Goal: Use online tool/utility: Utilize a website feature to perform a specific function

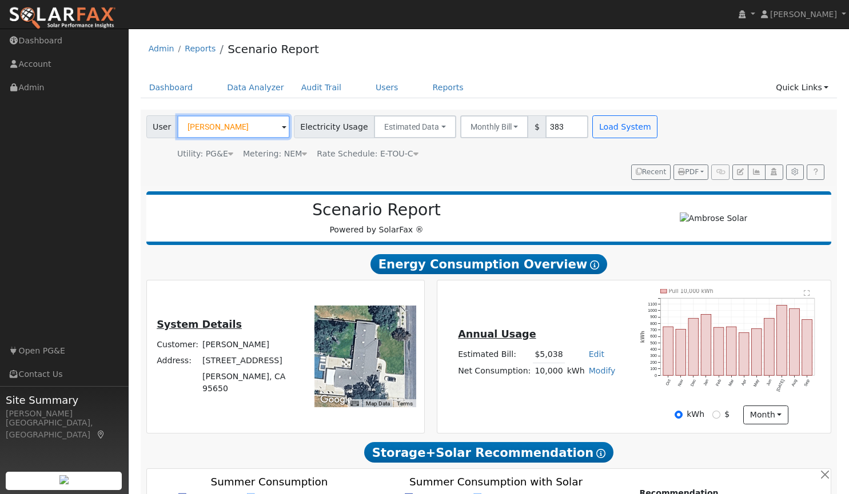
click at [246, 125] on input "[PERSON_NAME]" at bounding box center [233, 126] width 113 height 23
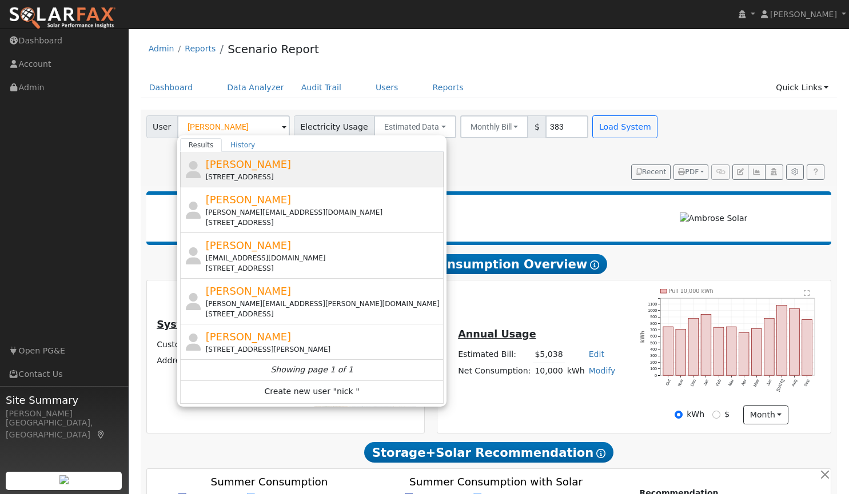
click at [221, 159] on span "[PERSON_NAME]" at bounding box center [249, 164] width 86 height 12
type input "[PERSON_NAME]"
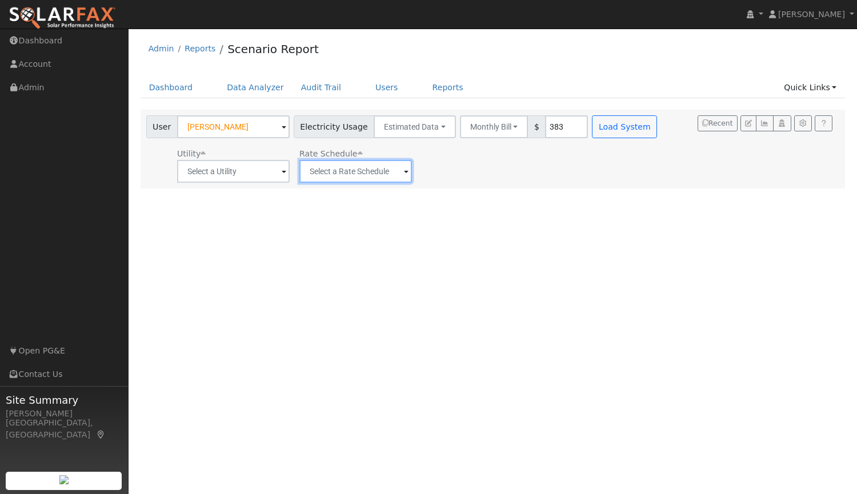
click at [333, 171] on input "text" at bounding box center [355, 171] width 113 height 23
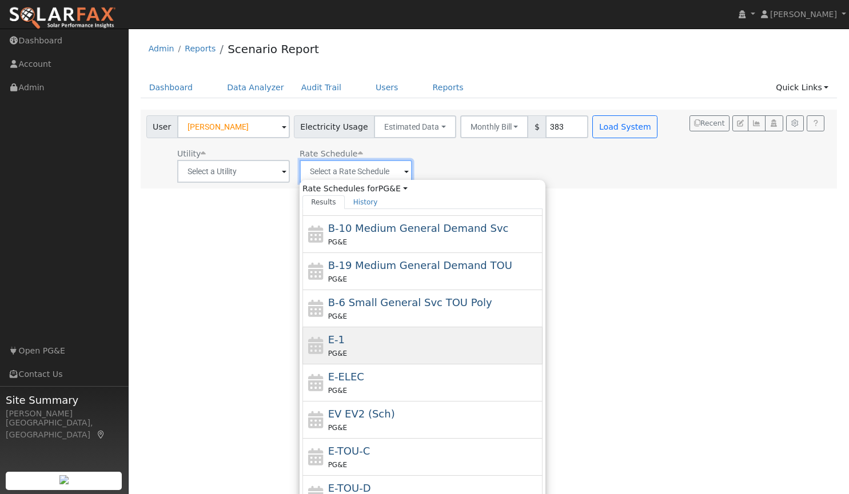
scroll to position [102, 0]
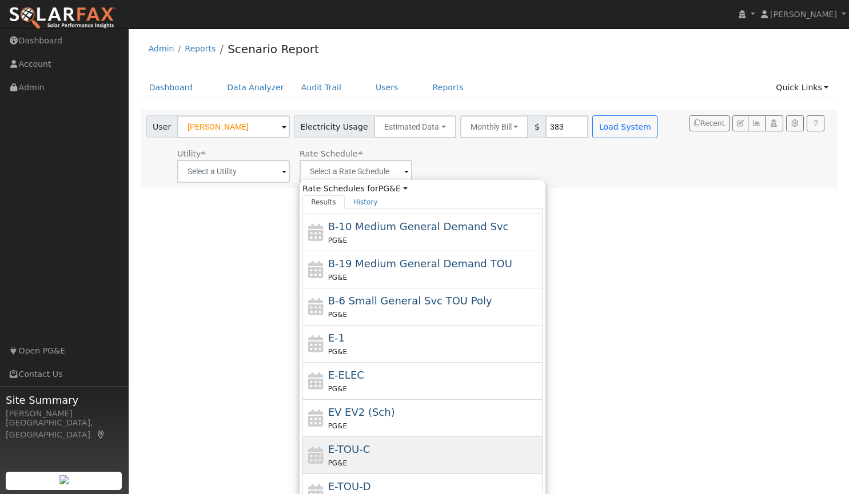
click at [354, 449] on span "E-TOU-C" at bounding box center [349, 449] width 42 height 12
type input "E-TOU-C"
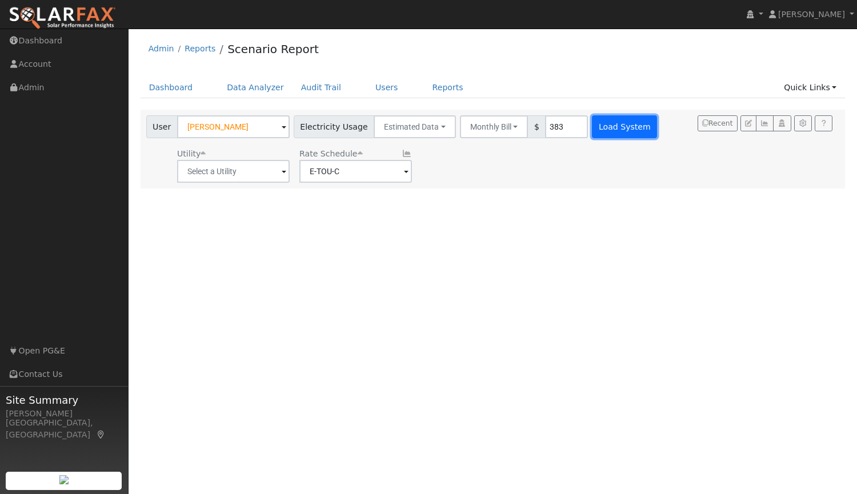
click at [620, 131] on button "Load System" at bounding box center [624, 126] width 65 height 23
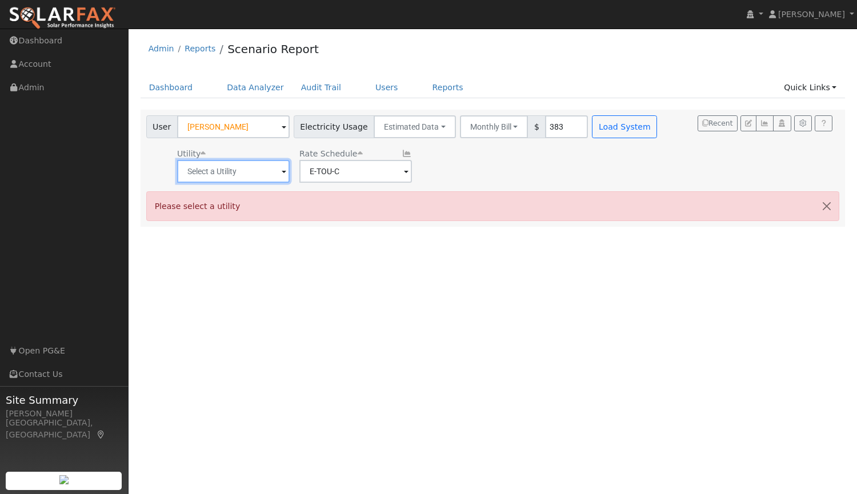
click at [262, 182] on input "text" at bounding box center [233, 171] width 113 height 23
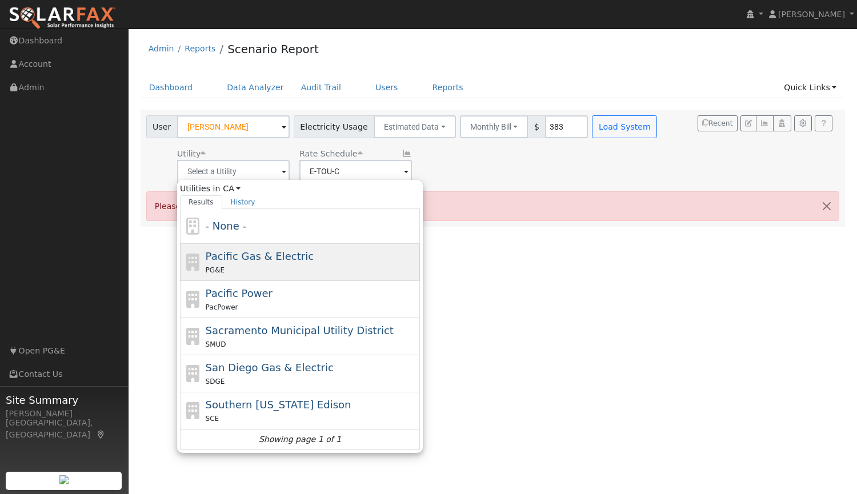
click at [245, 261] on span "Pacific Gas & Electric" at bounding box center [260, 256] width 108 height 12
type input "Pacific Gas & Electric"
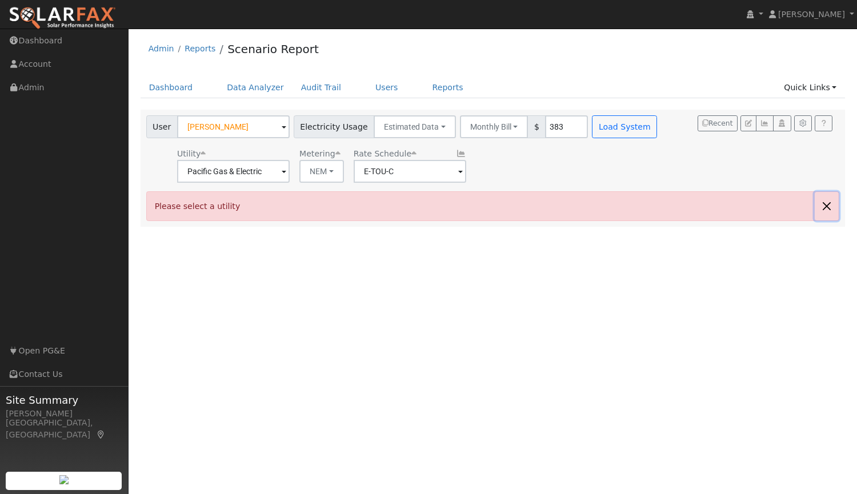
click at [826, 205] on button "button" at bounding box center [827, 206] width 24 height 28
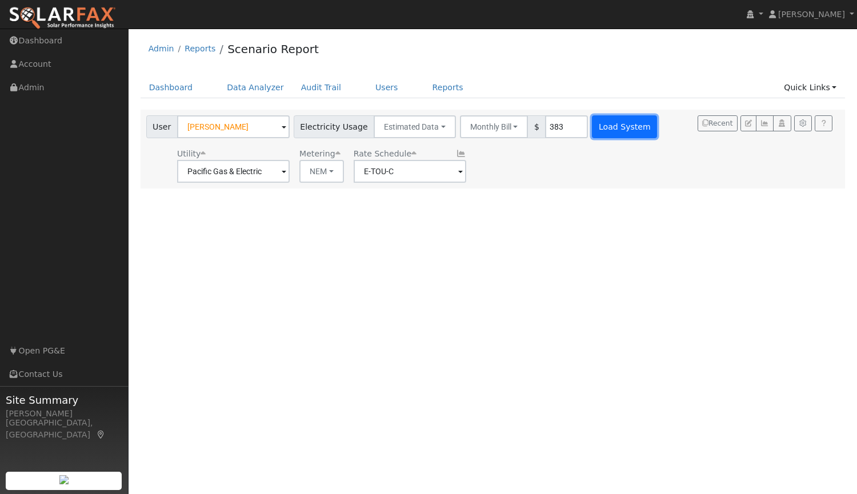
click at [612, 127] on button "Load System" at bounding box center [624, 126] width 65 height 23
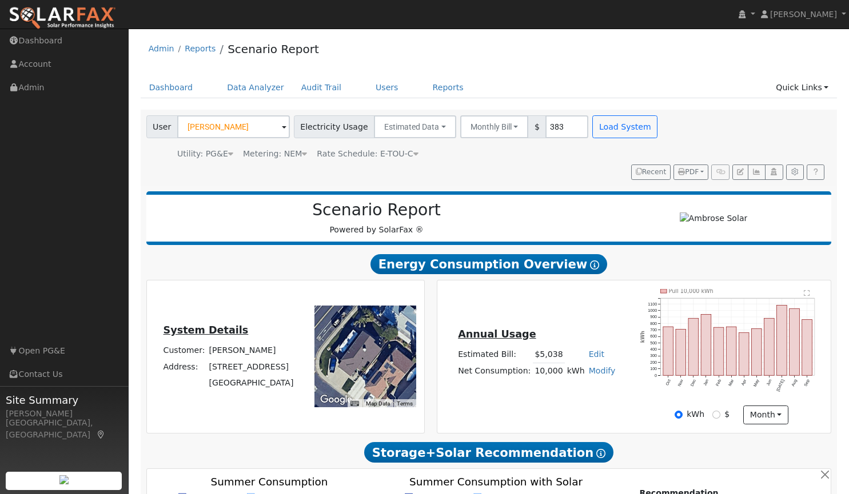
type input "0"
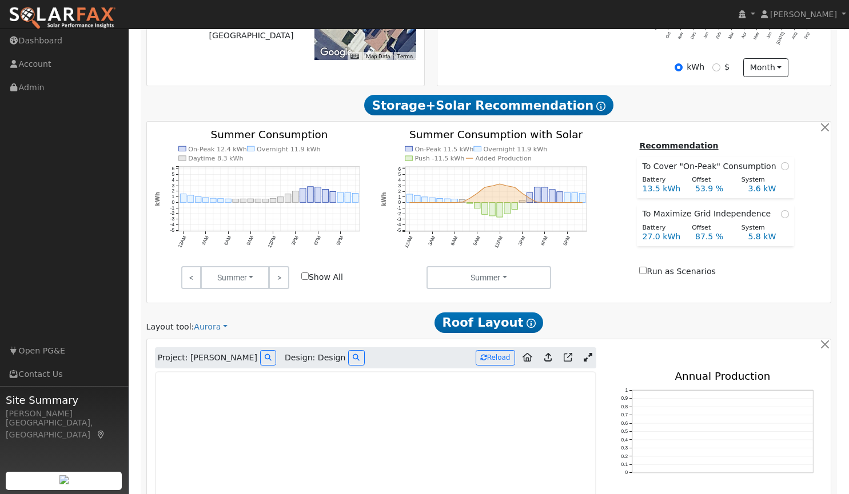
scroll to position [509, 0]
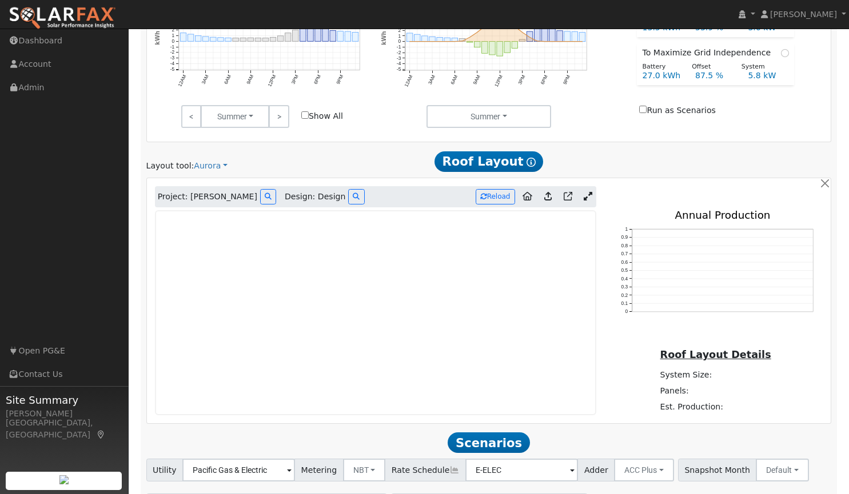
click at [588, 193] on link at bounding box center [588, 197] width 17 height 17
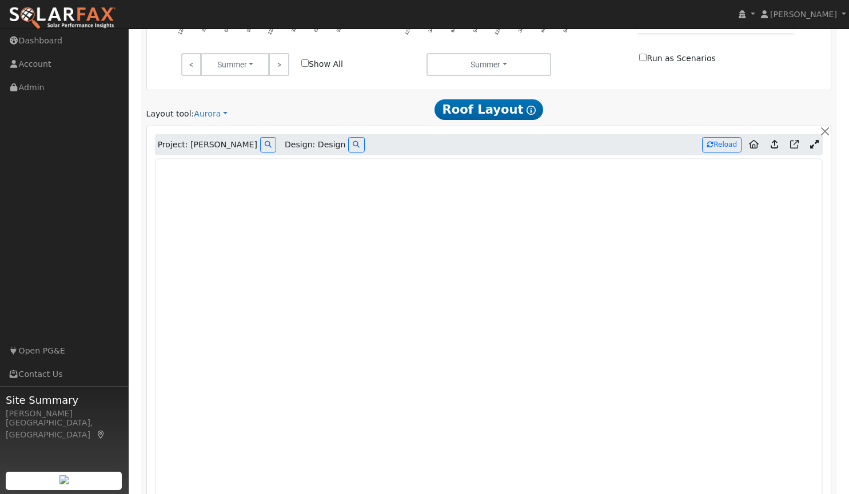
scroll to position [560, 0]
